Goal: Task Accomplishment & Management: Manage account settings

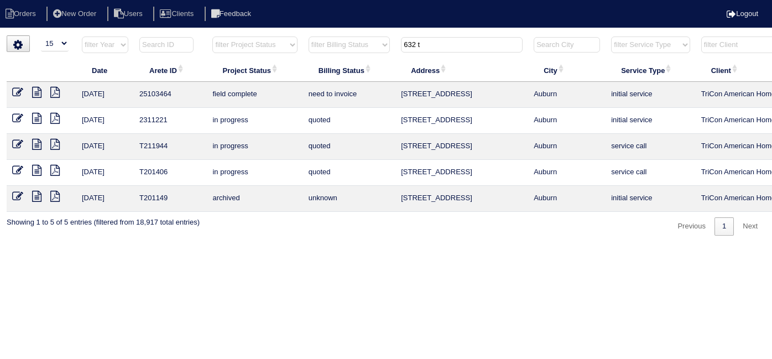
select select "15"
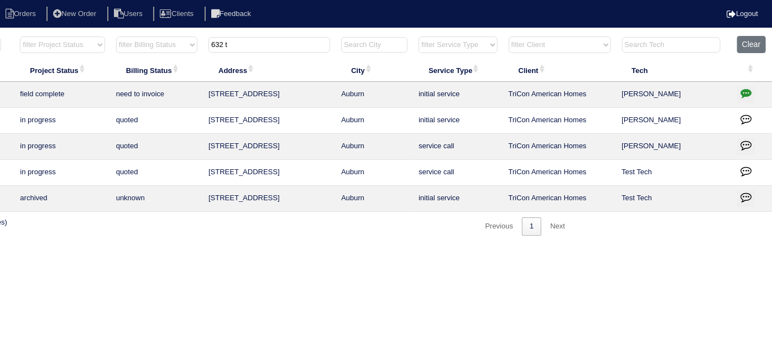
drag, startPoint x: 237, startPoint y: 40, endPoint x: 84, endPoint y: 0, distance: 158.5
click at [90, 35] on body "Orders New Order Users Clients Feedback Logout Orders New Order Users Clients M…" at bounding box center [193, 135] width 772 height 200
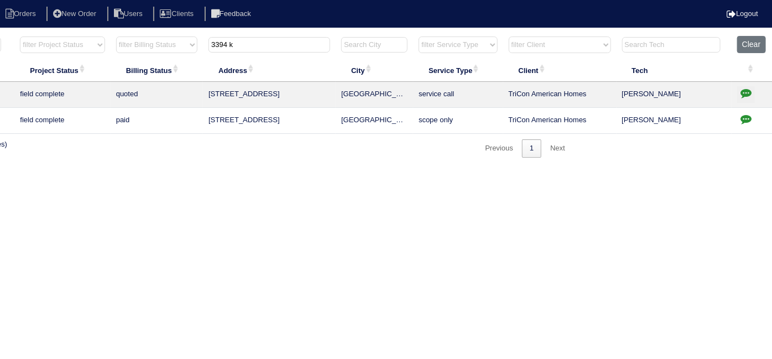
type input "3394 k"
click at [755, 89] on td at bounding box center [752, 95] width 41 height 26
click at [745, 90] on icon "button" at bounding box center [746, 92] width 11 height 11
type textarea "[DATE] - electrican is needed to replace furnace breaker - will need to resched…"
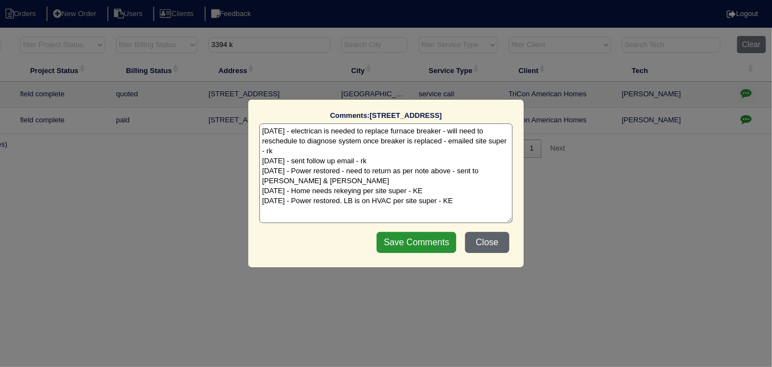
click at [487, 241] on button "Close" at bounding box center [487, 242] width 44 height 21
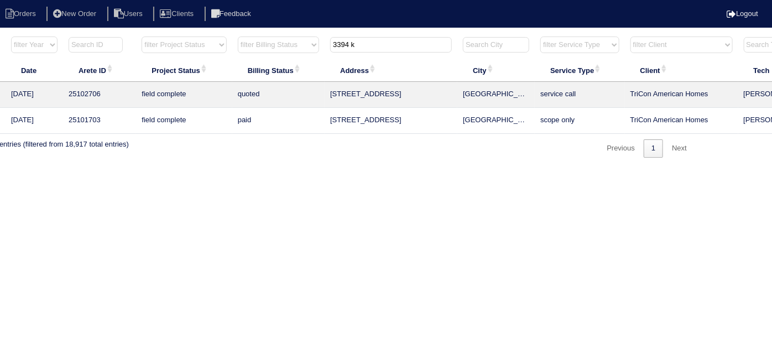
scroll to position [0, 0]
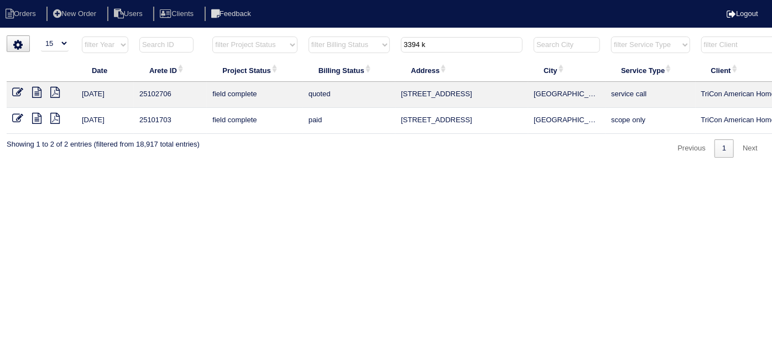
click at [35, 88] on icon at bounding box center [36, 92] width 9 height 11
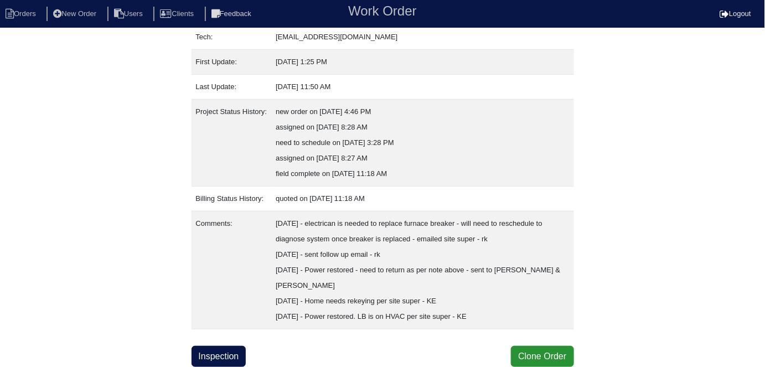
scroll to position [198, 0]
click at [227, 356] on link "Inspection" at bounding box center [218, 356] width 55 height 21
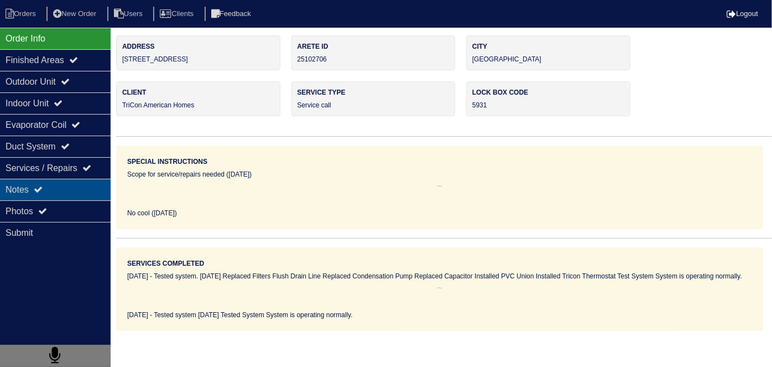
click at [53, 184] on div "Notes" at bounding box center [55, 190] width 111 height 22
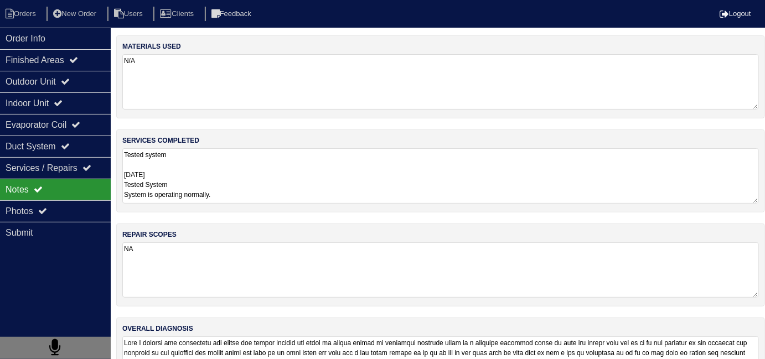
click at [314, 210] on div "services completed Tested system 9/3/25 Tested System System is operating norma…" at bounding box center [440, 170] width 649 height 83
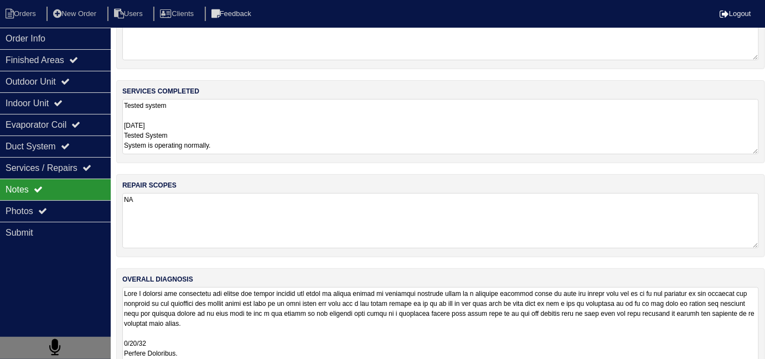
scroll to position [1, 0]
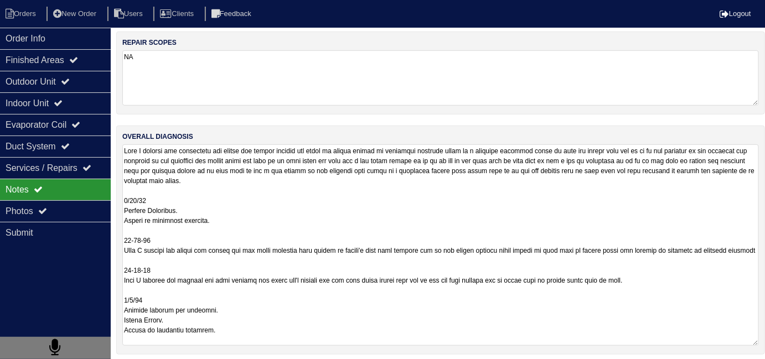
scroll to position [195, 0]
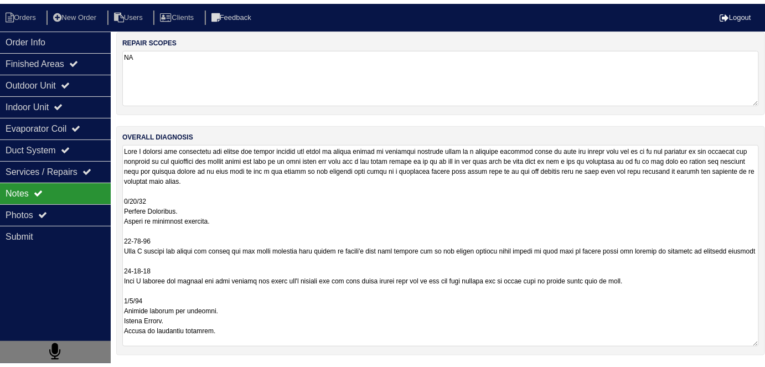
scroll to position [198, 0]
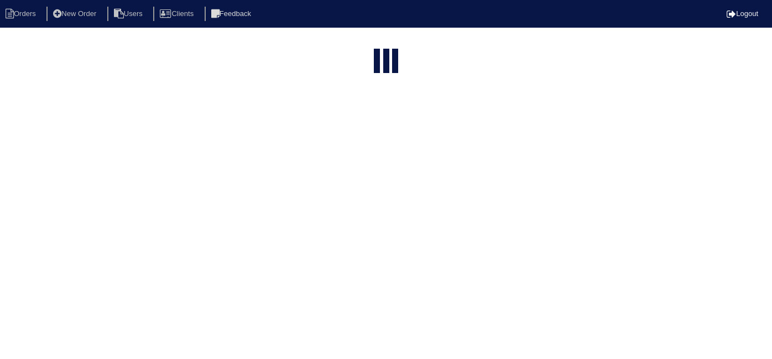
select select "15"
type input "3394 k"
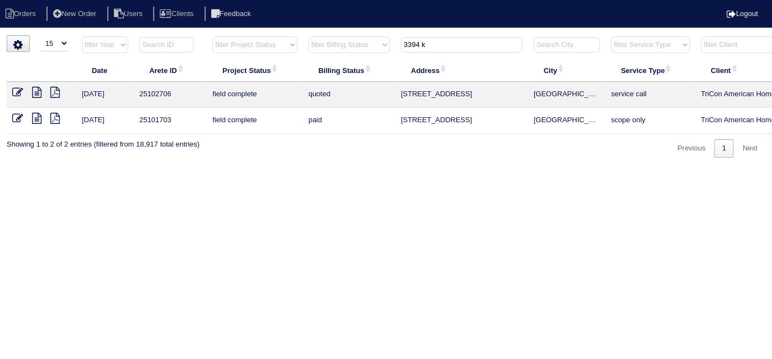
click at [12, 94] on icon at bounding box center [17, 92] width 11 height 11
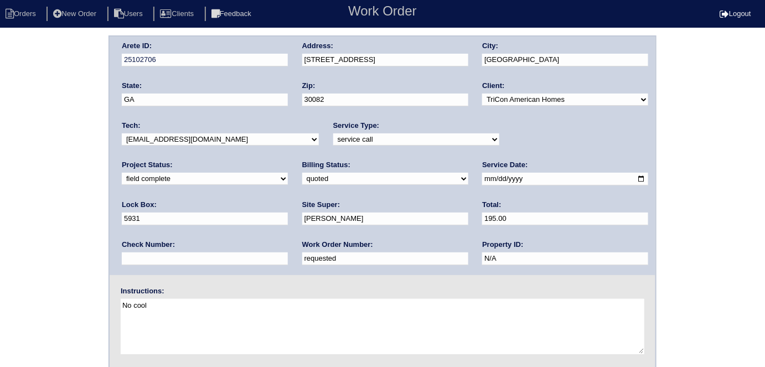
click at [34, 126] on div "Arete ID: 25102706 Address: 3394 Kenland Rd SE City: Smyrna State: GA Zip: 3008…" at bounding box center [382, 259] width 765 height 448
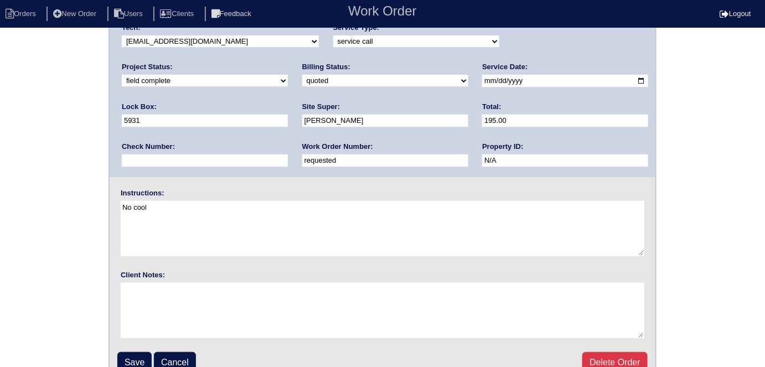
scroll to position [113, 0]
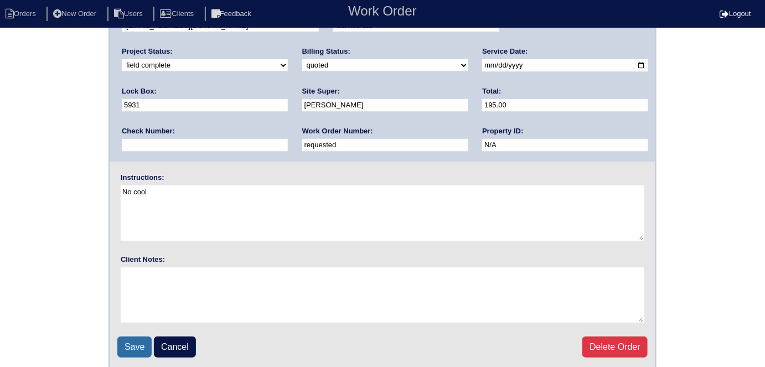
drag, startPoint x: 125, startPoint y: 338, endPoint x: 120, endPoint y: 328, distance: 11.9
click at [122, 331] on fieldset "Arete ID: 25102706 Address: 3394 Kenland Rd SE City: Smyrna State: GA Zip: 3008…" at bounding box center [383, 145] width 546 height 445
click at [131, 340] on input "Save" at bounding box center [134, 346] width 34 height 21
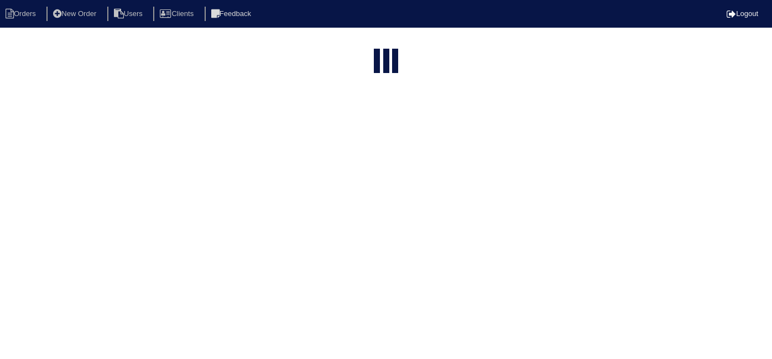
select select "15"
type input "3394 k"
